Goal: Task Accomplishment & Management: Manage account settings

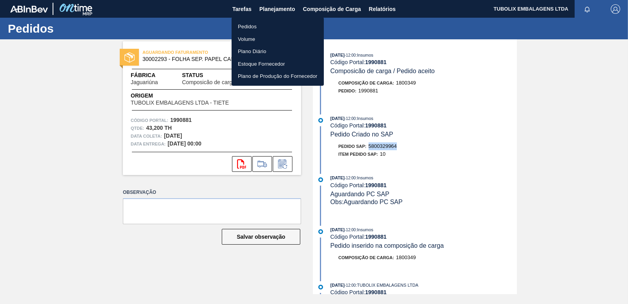
click at [254, 27] on li "Pedidos" at bounding box center [278, 26] width 92 height 13
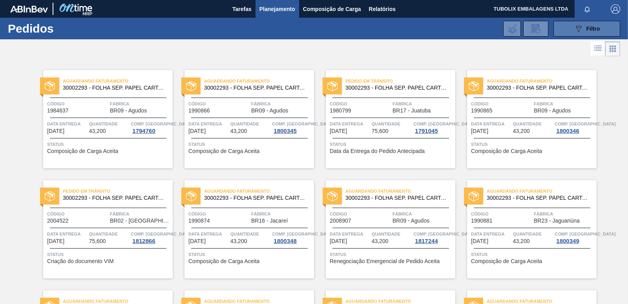
drag, startPoint x: 562, startPoint y: 29, endPoint x: 548, endPoint y: 67, distance: 40.6
click at [562, 29] on button "089F7B8B-B2A5-4AFE-B5C0-19BA573D28AC Filtro" at bounding box center [587, 29] width 67 height 16
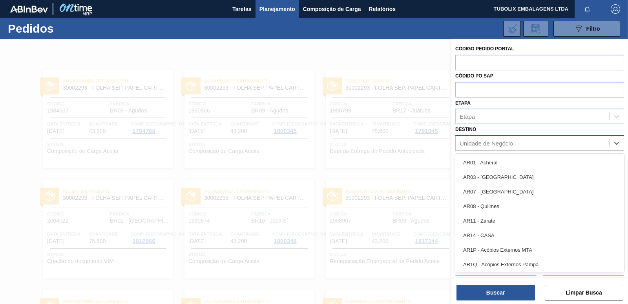
click at [491, 143] on div "Unidade de Negócio" at bounding box center [486, 143] width 53 height 7
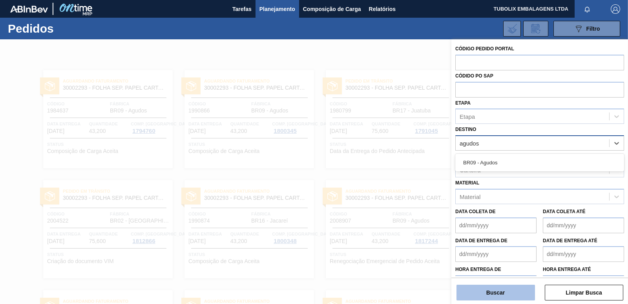
type input "agudos"
click at [505, 292] on button "Buscar" at bounding box center [496, 292] width 79 height 16
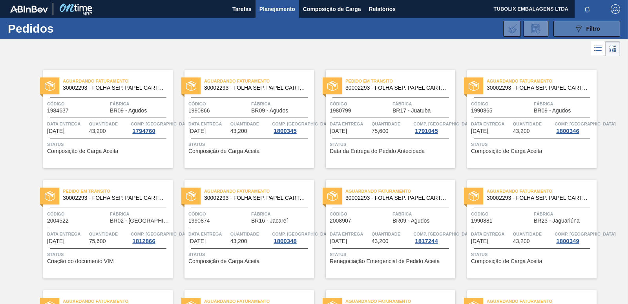
click at [579, 29] on icon "089F7B8B-B2A5-4AFE-B5C0-19BA573D28AC" at bounding box center [578, 28] width 9 height 9
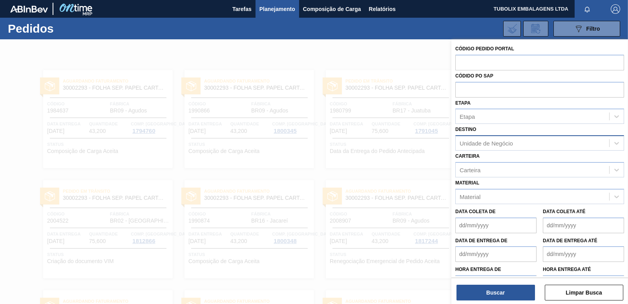
click at [503, 145] on div "Unidade de Negócio" at bounding box center [486, 143] width 53 height 7
type input "agu"
click at [477, 154] on div "BR09 - Agudos BR23 - Jaguariúna BRAS - [GEOGRAPHIC_DATA]" at bounding box center [540, 177] width 169 height 47
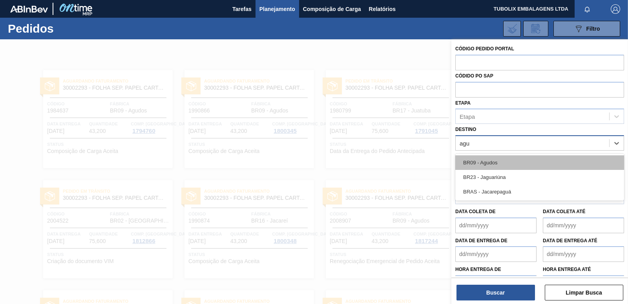
click at [481, 164] on div "BR09 - Agudos" at bounding box center [540, 162] width 169 height 15
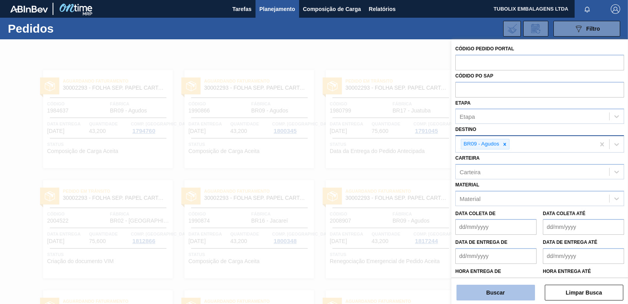
click at [512, 291] on button "Buscar" at bounding box center [496, 292] width 79 height 16
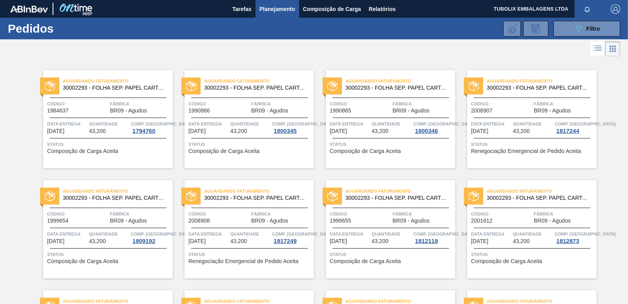
click at [520, 112] on div "Código 2008907" at bounding box center [501, 107] width 61 height 14
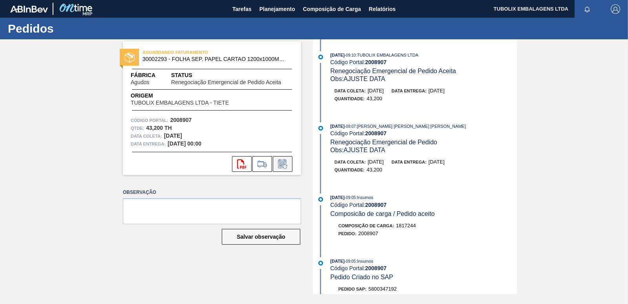
click at [285, 163] on icon at bounding box center [282, 163] width 13 height 9
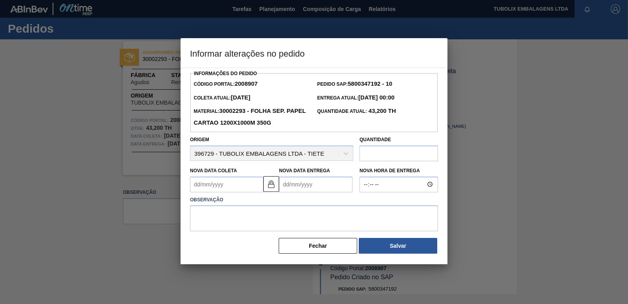
click at [194, 183] on Coleta2008907 "Nova Data Coleta" at bounding box center [226, 184] width 73 height 16
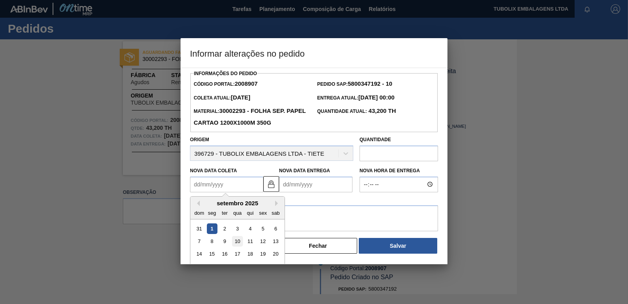
click at [238, 241] on div "10" at bounding box center [237, 241] width 11 height 11
type Coleta2008907 "[DATE]"
type Entrega2008907 "[DATE]"
drag, startPoint x: 199, startPoint y: 185, endPoint x: 192, endPoint y: 184, distance: 6.8
click at [192, 184] on Coleta2008907 "[DATE]" at bounding box center [226, 184] width 73 height 16
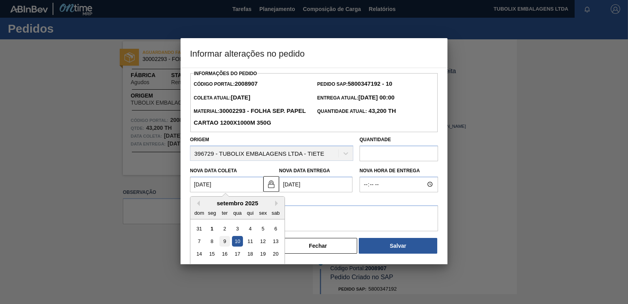
click at [225, 243] on div "9" at bounding box center [225, 241] width 11 height 11
type Coleta2008907 "[DATE]"
type Entrega2008907 "[DATE]"
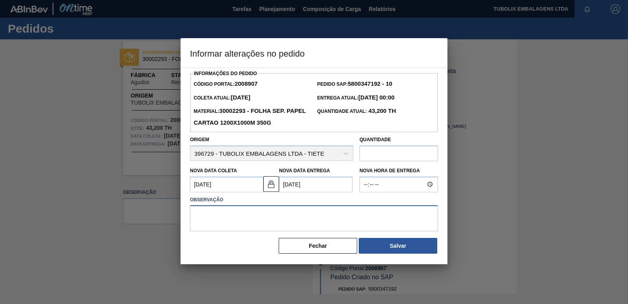
click at [232, 214] on textarea at bounding box center [314, 218] width 248 height 26
type textarea "ajuste"
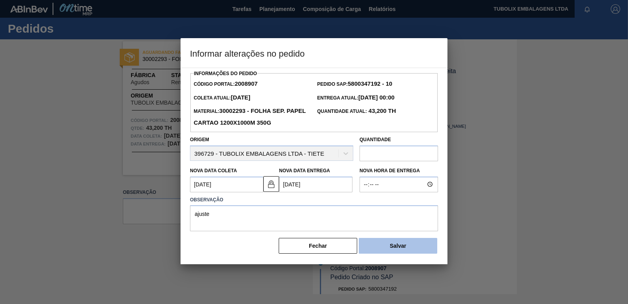
click at [392, 244] on button "Salvar" at bounding box center [398, 246] width 79 height 16
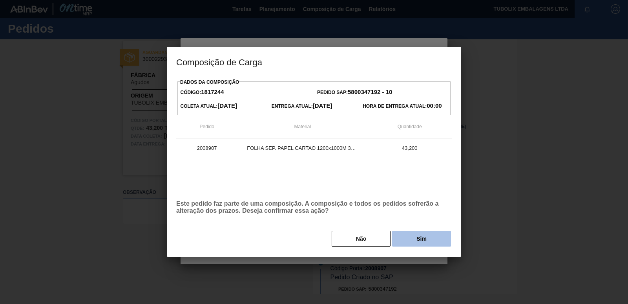
click at [407, 239] on button "Sim" at bounding box center [421, 239] width 59 height 16
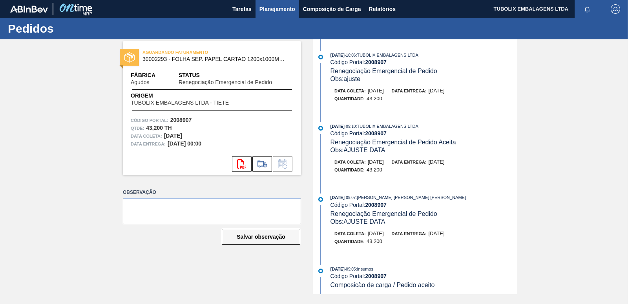
click at [276, 7] on span "Planejamento" at bounding box center [278, 8] width 36 height 9
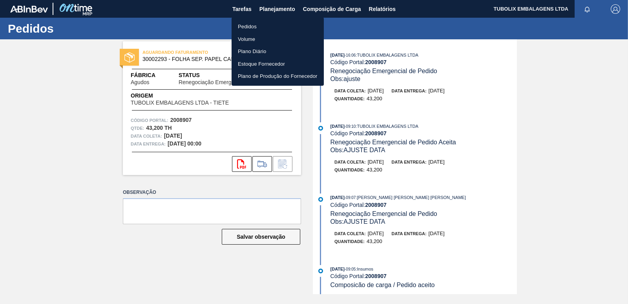
click at [258, 24] on li "Pedidos" at bounding box center [278, 26] width 92 height 13
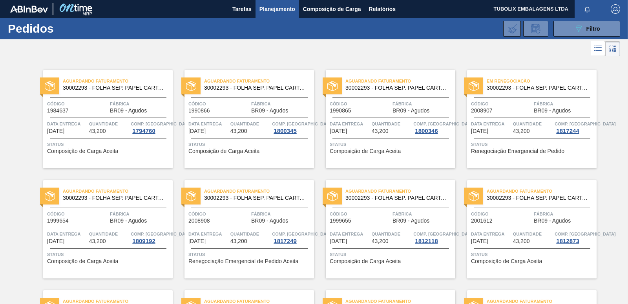
click at [103, 213] on span "Código" at bounding box center [77, 214] width 61 height 8
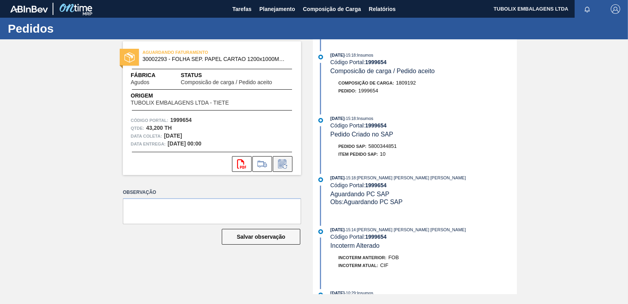
click at [284, 160] on icon at bounding box center [282, 163] width 13 height 9
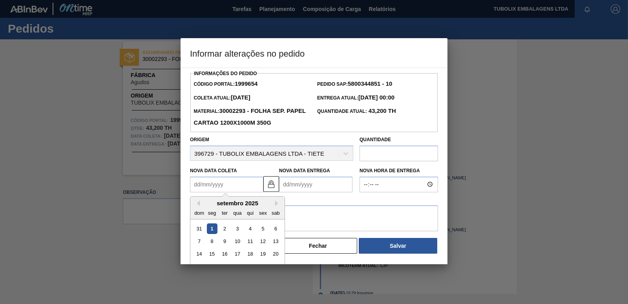
click at [194, 186] on Coleta1999654 "Nova Data Coleta" at bounding box center [226, 184] width 73 height 16
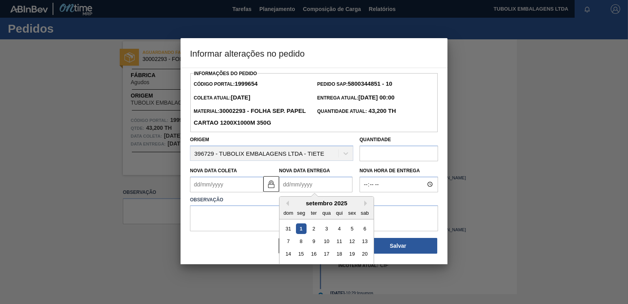
click at [293, 187] on Entrega1999654 "Nova Data Entrega" at bounding box center [315, 184] width 73 height 16
click at [300, 254] on div "15" at bounding box center [301, 253] width 11 height 11
type Coleta1999654 "[DATE]"
type Entrega1999654 "[DATE]"
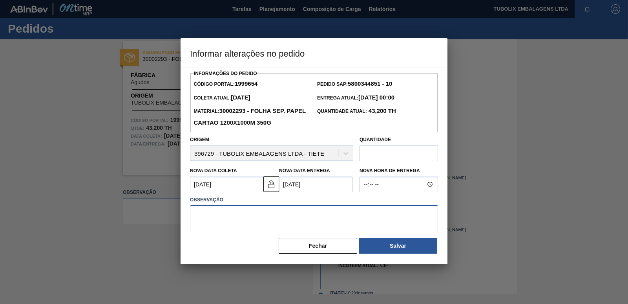
click at [224, 209] on textarea at bounding box center [314, 218] width 248 height 26
click at [198, 216] on textarea "ajjuste" at bounding box center [314, 218] width 248 height 26
type textarea "ajuste"
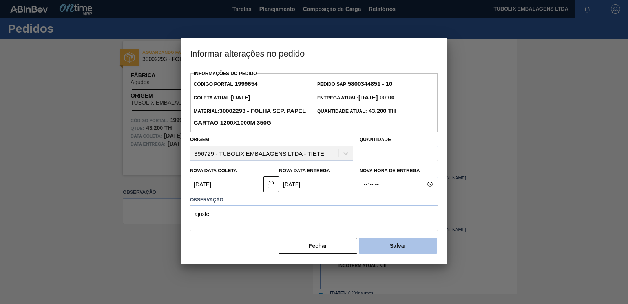
click at [403, 245] on button "Salvar" at bounding box center [398, 246] width 79 height 16
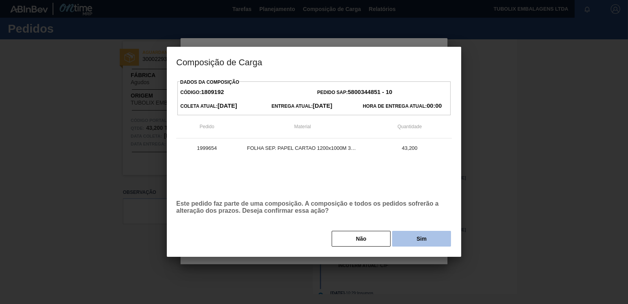
click at [405, 243] on button "Sim" at bounding box center [421, 239] width 59 height 16
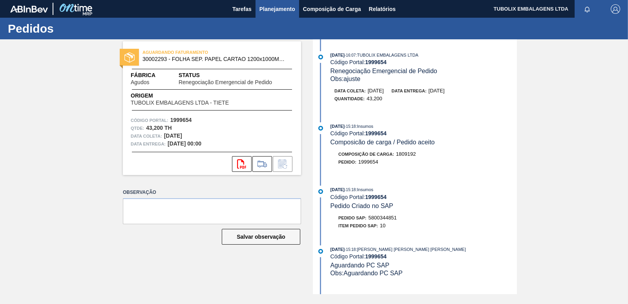
click at [268, 8] on span "Planejamento" at bounding box center [278, 8] width 36 height 9
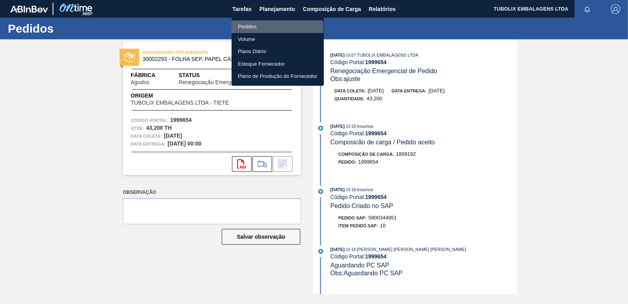
click at [255, 27] on li "Pedidos" at bounding box center [278, 26] width 92 height 13
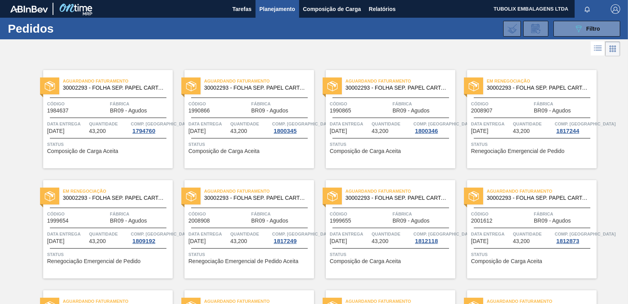
click at [263, 199] on span "30002293 - FOLHA SEP. PAPEL CARTAO 1200x1000M 350g" at bounding box center [256, 198] width 104 height 6
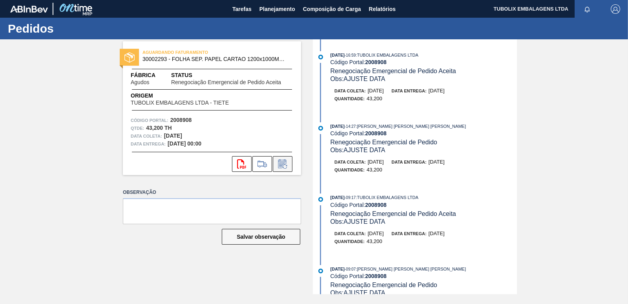
click at [279, 161] on icon at bounding box center [282, 163] width 13 height 9
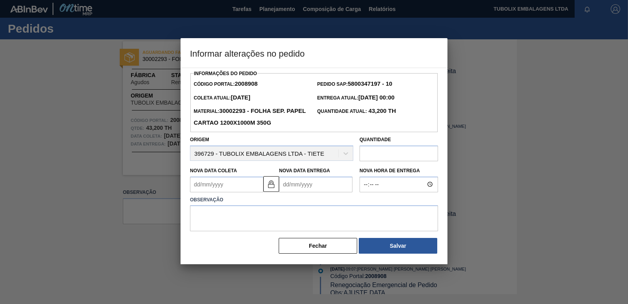
click at [197, 187] on Coleta2008908 "Nova Data Coleta" at bounding box center [226, 184] width 73 height 16
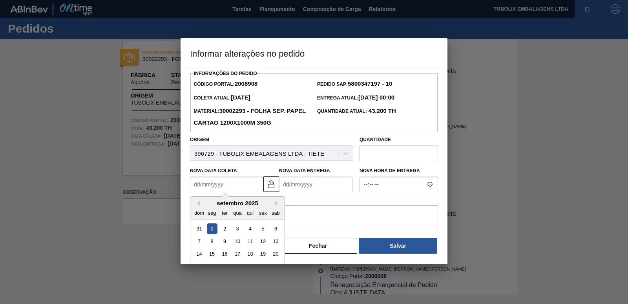
type Coleta2008908 "1"
type Entrega2008908 "[DATE]"
type Coleta2008908 "17"
type Entrega2008908 "[DATE]"
type Coleta2008908 "[DATE]"
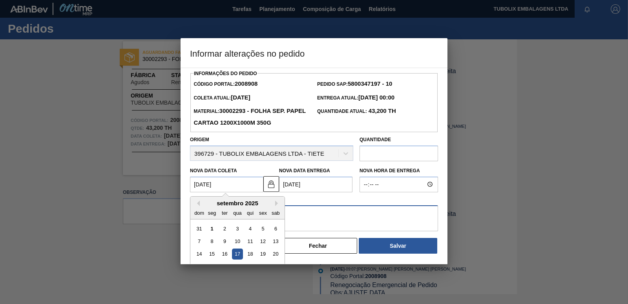
click at [299, 216] on textarea at bounding box center [314, 218] width 248 height 26
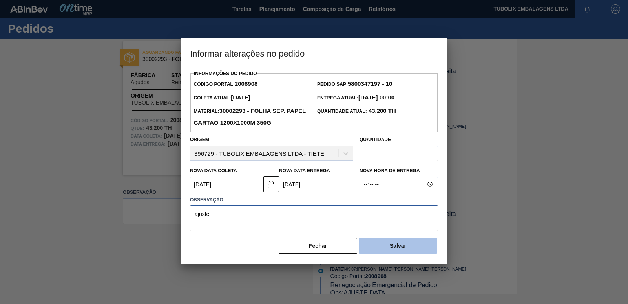
type textarea "ajuste"
click at [404, 247] on button "Salvar" at bounding box center [398, 246] width 79 height 16
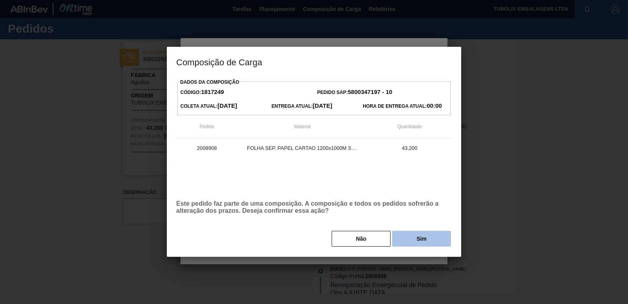
click at [426, 240] on button "Sim" at bounding box center [421, 239] width 59 height 16
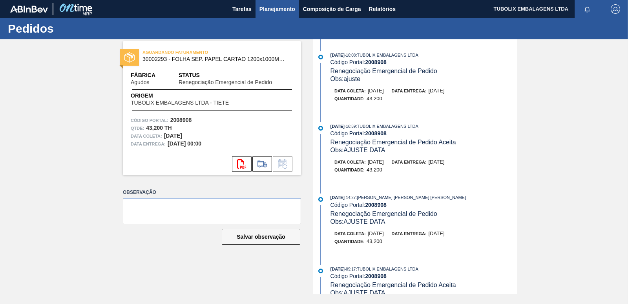
click at [270, 10] on span "Planejamento" at bounding box center [278, 8] width 36 height 9
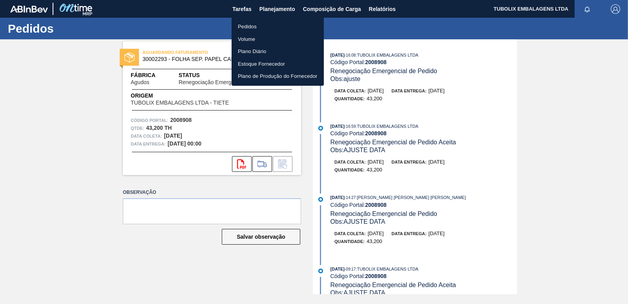
click at [256, 26] on li "Pedidos" at bounding box center [278, 26] width 92 height 13
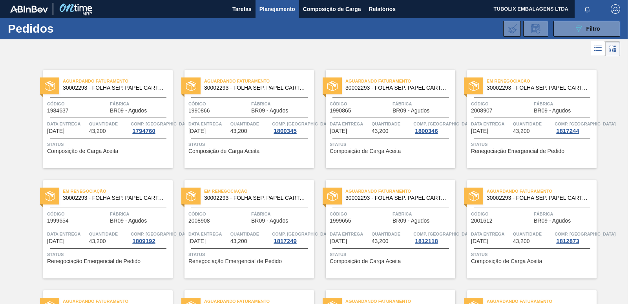
click at [253, 194] on span "Em renegociação" at bounding box center [259, 191] width 110 height 8
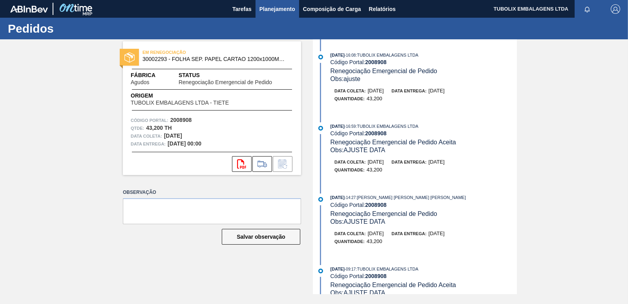
click at [278, 9] on span "Planejamento" at bounding box center [278, 8] width 36 height 9
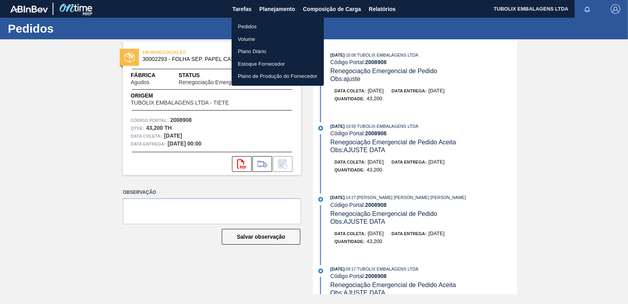
click at [259, 27] on li "Pedidos" at bounding box center [278, 26] width 92 height 13
